Goal: Use online tool/utility: Utilize a website feature to perform a specific function

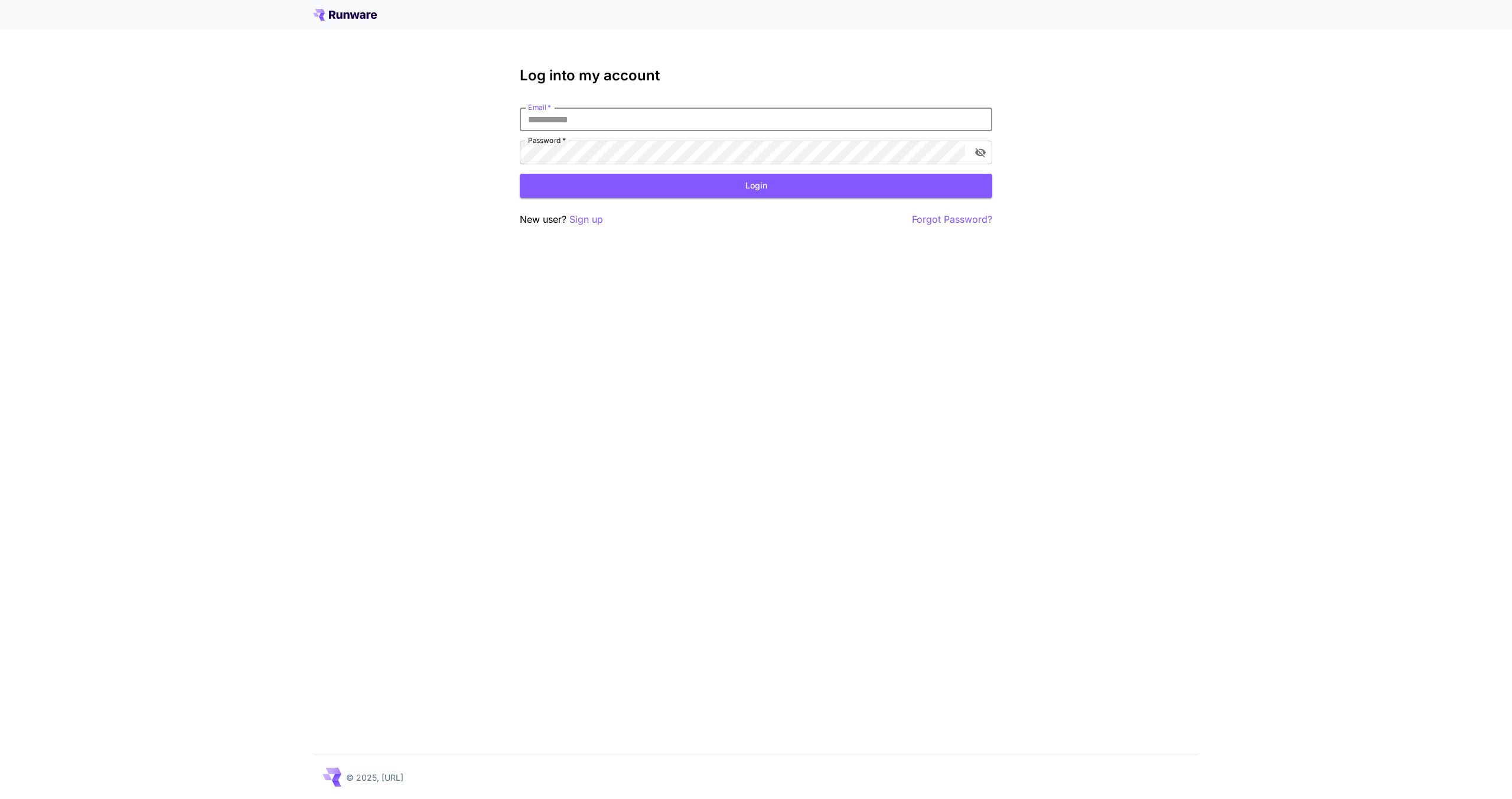
click at [572, 128] on input "Email   *" at bounding box center [756, 119] width 472 height 24
type input "**********"
click at [606, 191] on button "Login" at bounding box center [756, 185] width 472 height 24
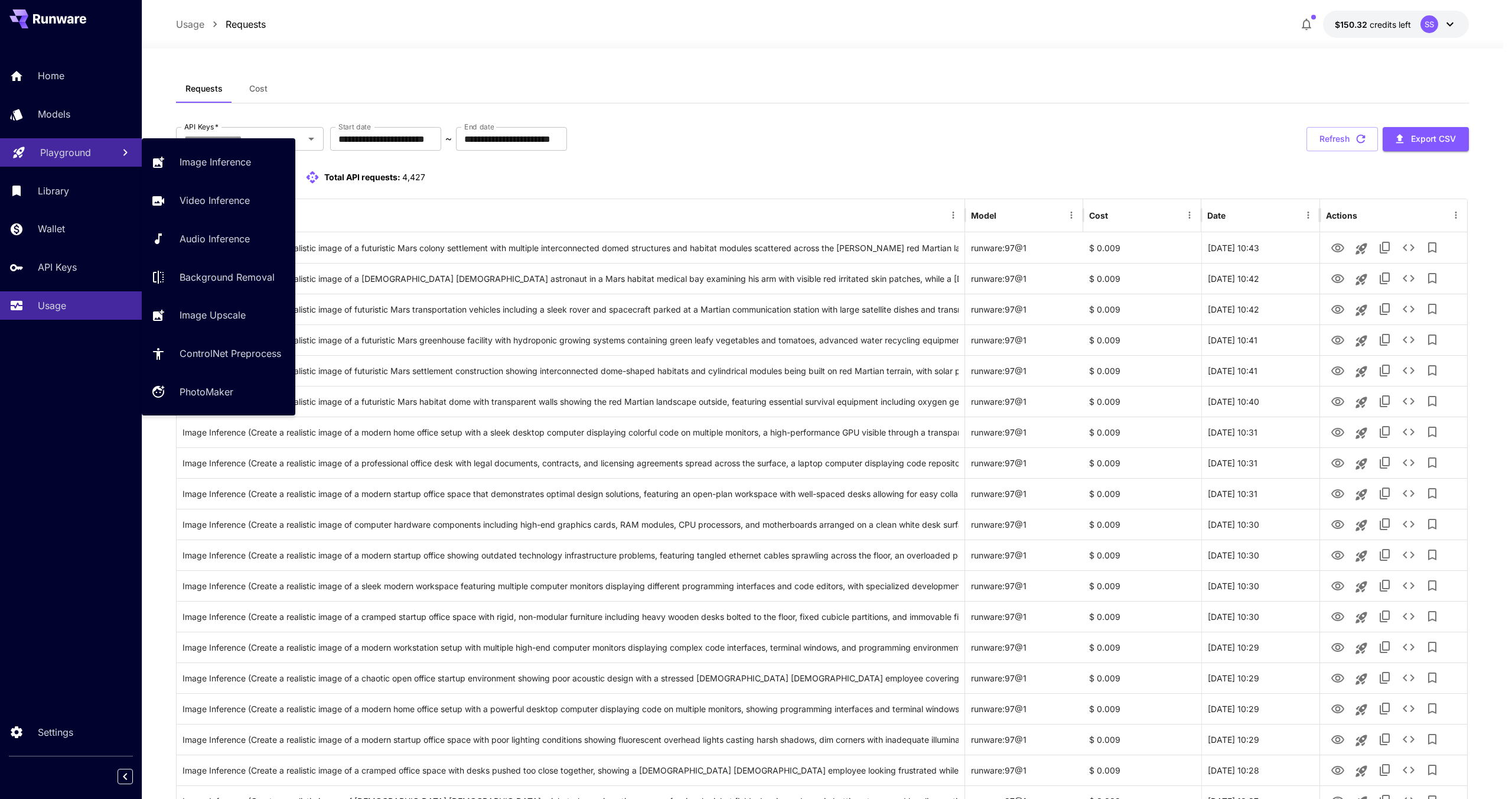
click at [91, 161] on link "Playground" at bounding box center [71, 152] width 142 height 29
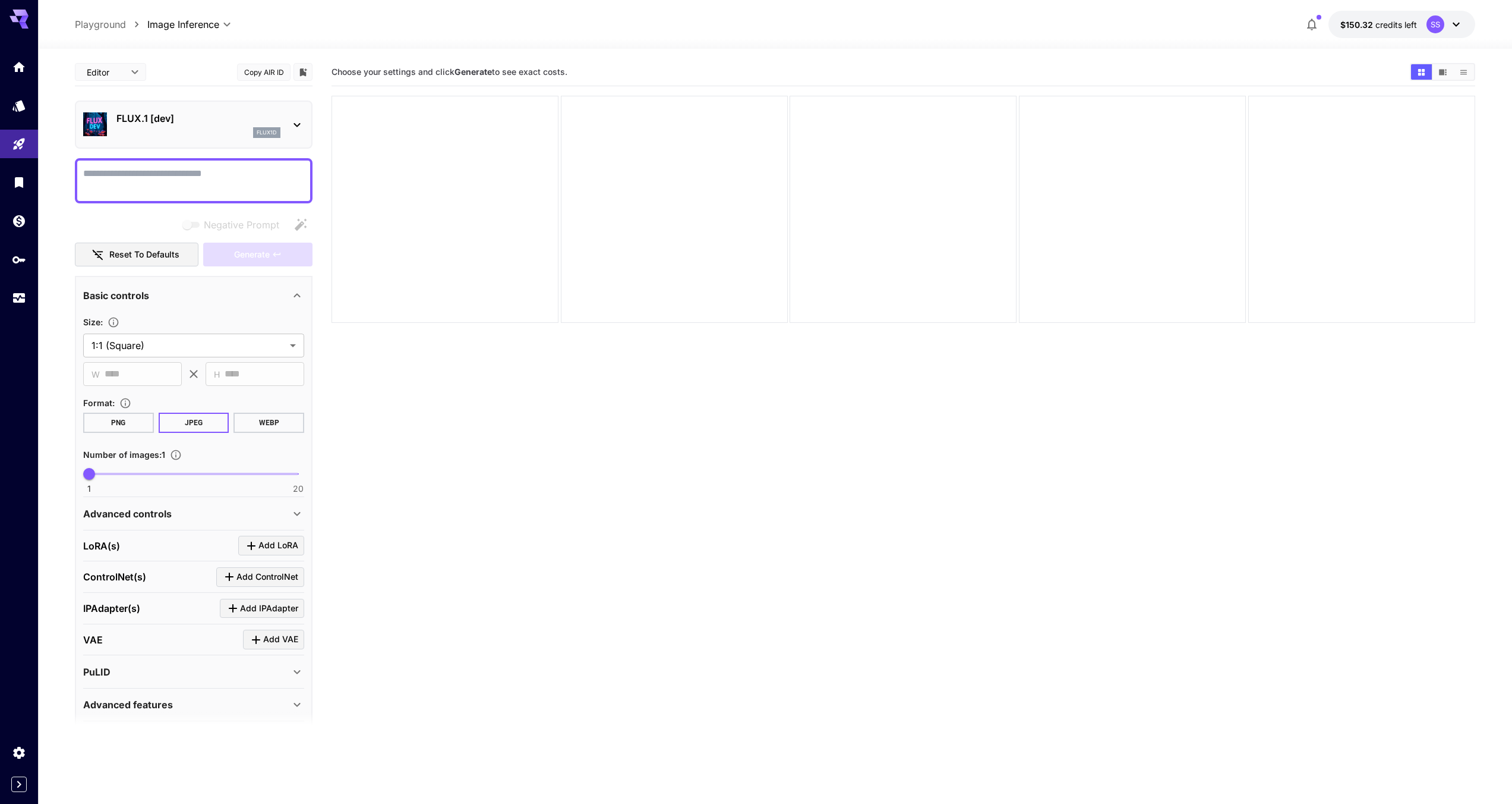
click at [1442, 69] on icon "Show media in video view" at bounding box center [1443, 72] width 9 height 9
click at [1427, 72] on button "Show media in grid view" at bounding box center [1421, 71] width 20 height 15
click at [1461, 72] on icon "Show media in list view" at bounding box center [1464, 72] width 9 height 9
click at [20, 300] on icon "Usage" at bounding box center [20, 295] width 14 height 14
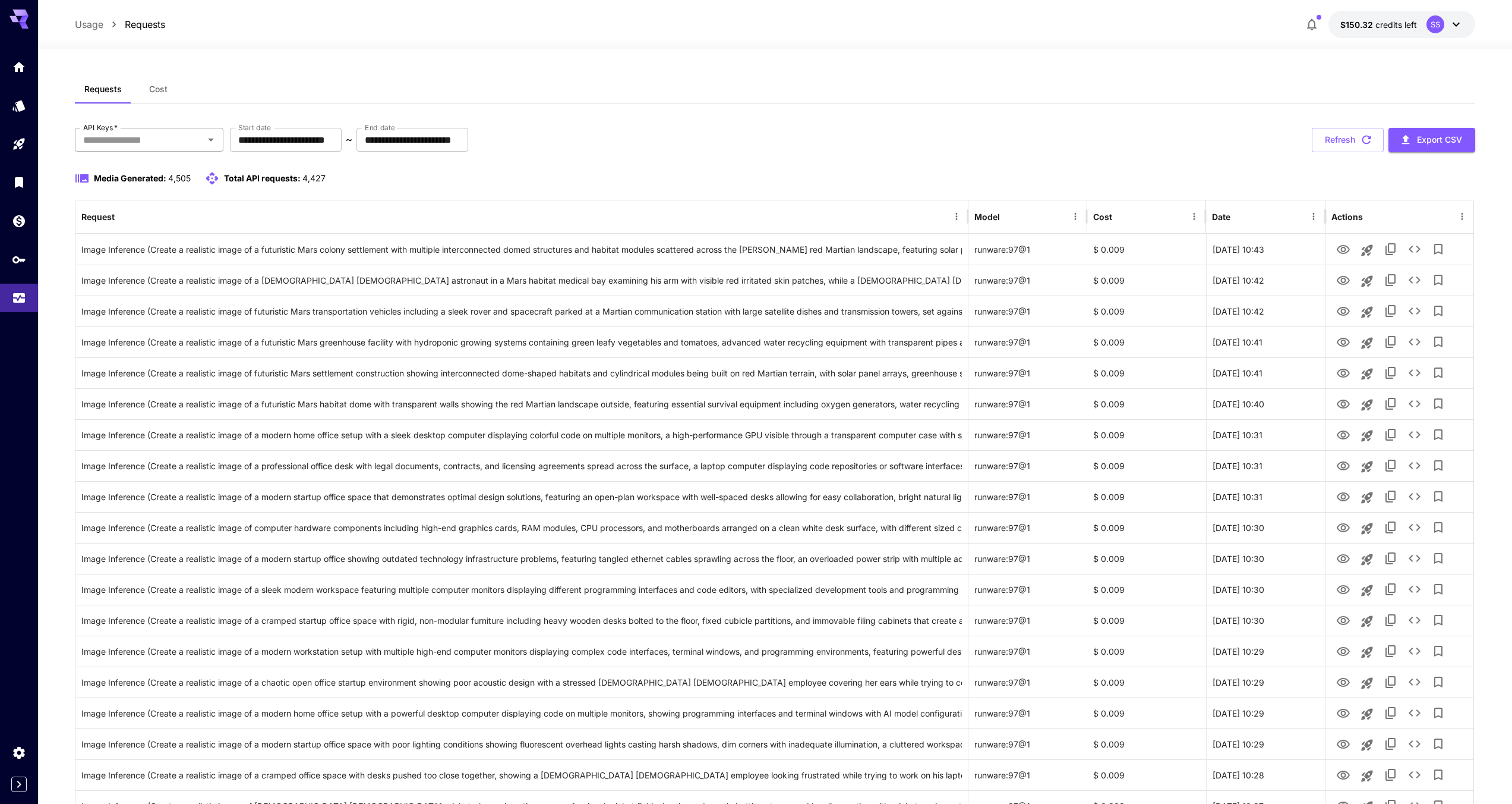
click at [181, 144] on input "API Keys   *" at bounding box center [139, 139] width 122 height 17
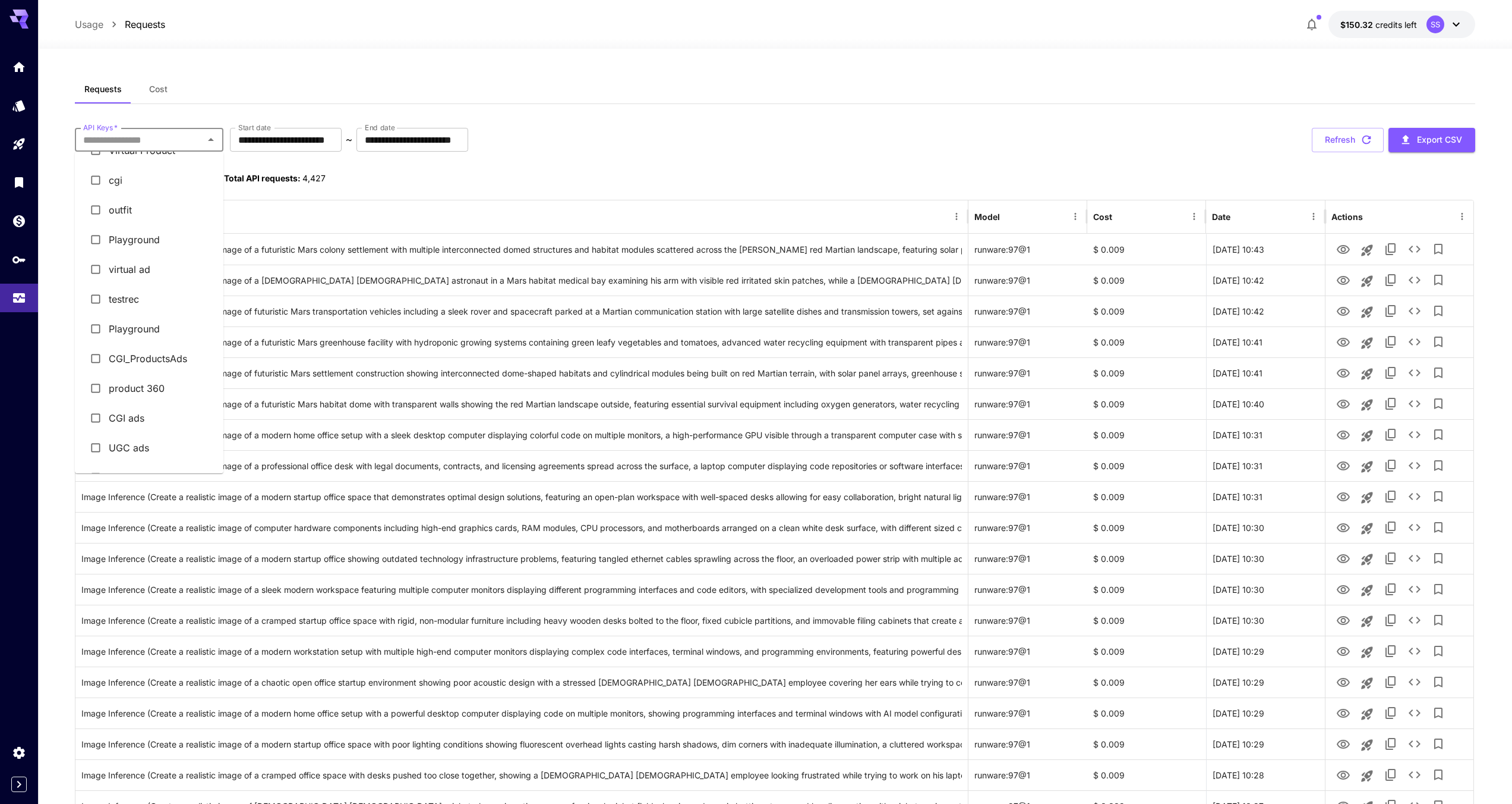
scroll to position [58, 0]
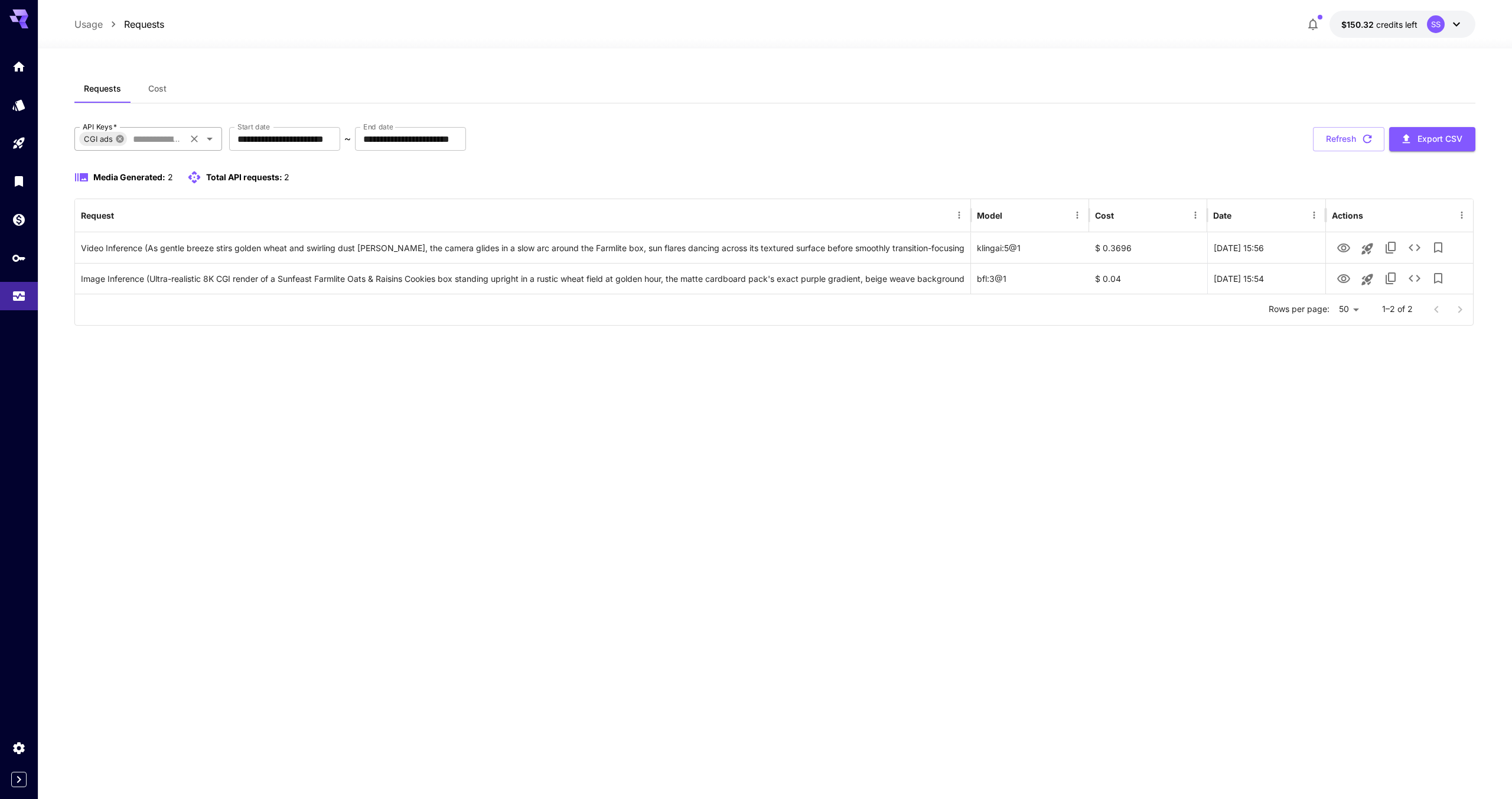
click at [122, 139] on icon at bounding box center [120, 138] width 8 height 8
click at [148, 137] on input "API Keys   *" at bounding box center [138, 138] width 121 height 17
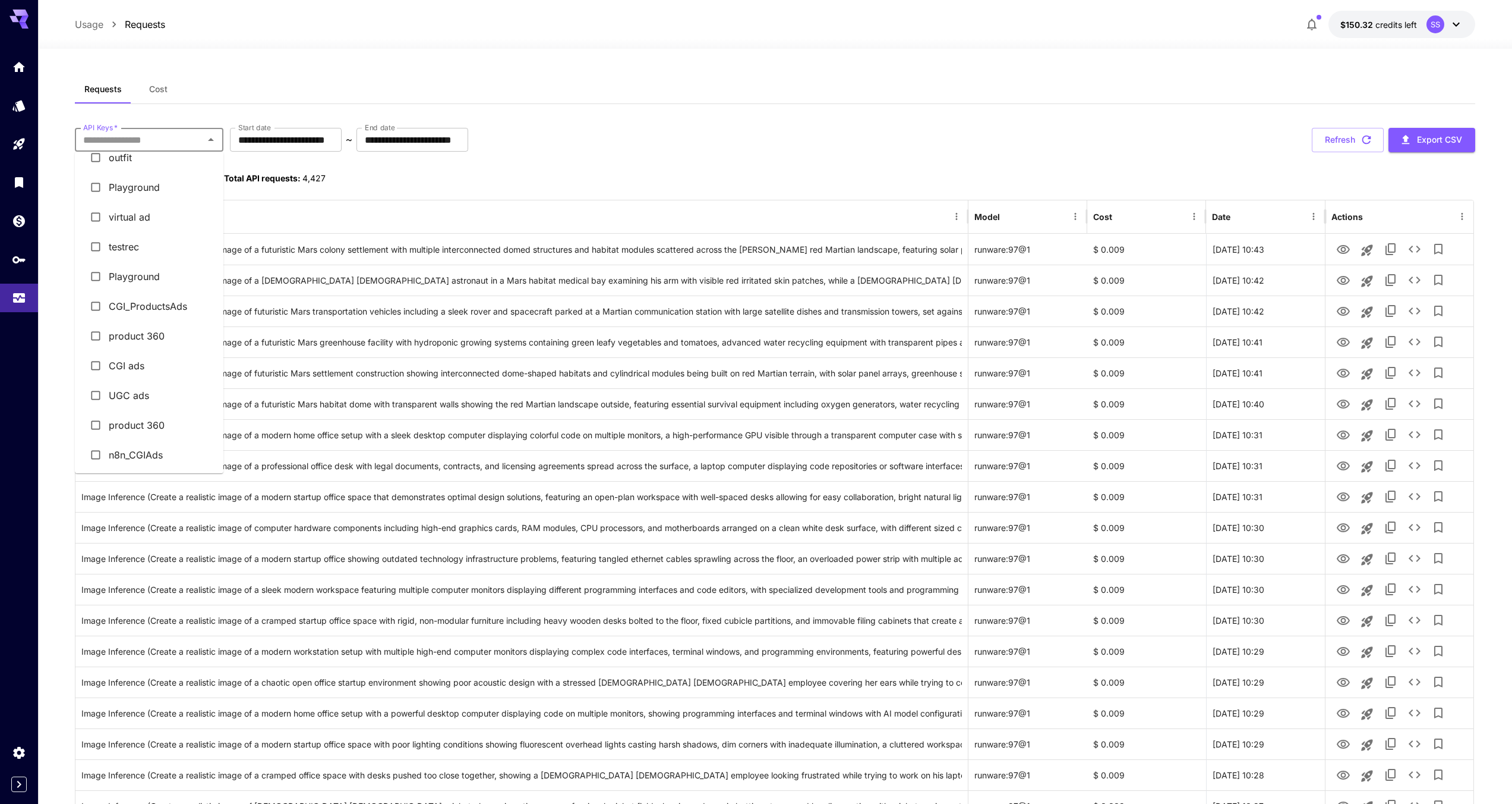
scroll to position [111, 0]
click at [144, 382] on li "UGC ads" at bounding box center [149, 387] width 149 height 29
